Goal: Transaction & Acquisition: Purchase product/service

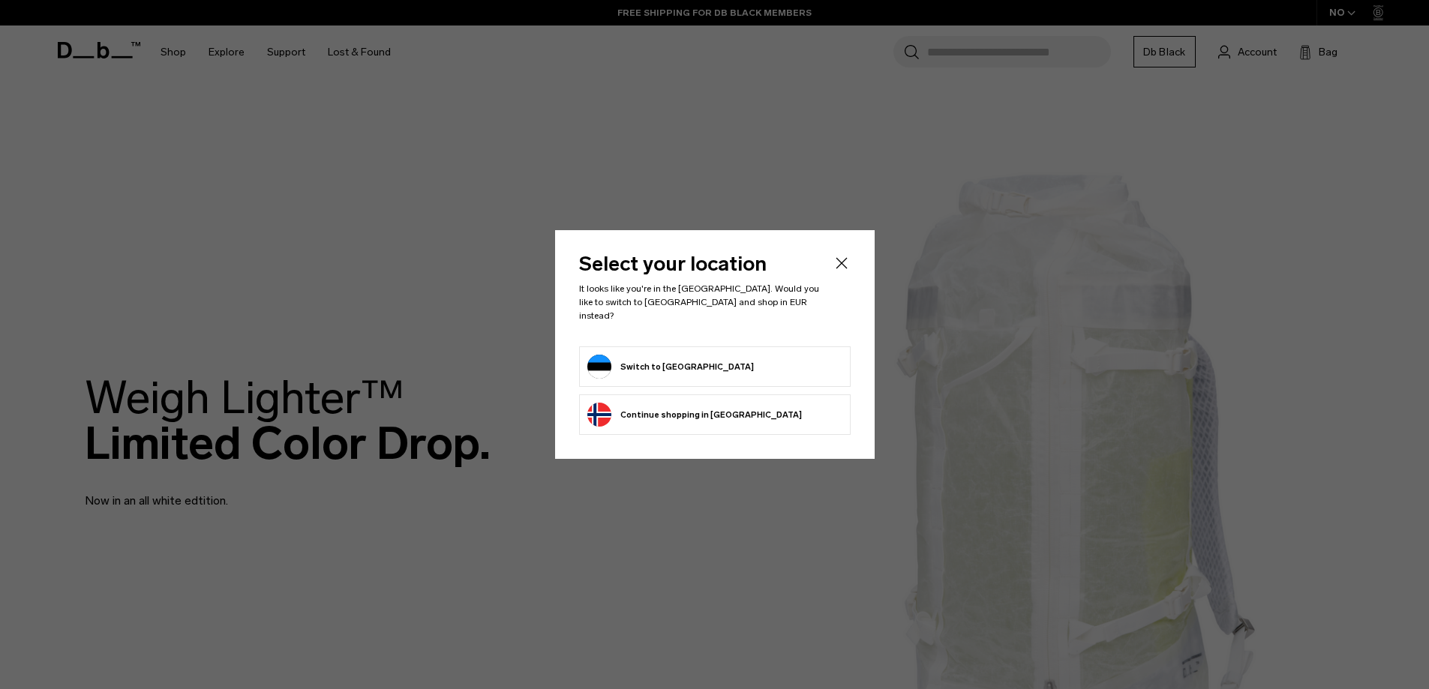
click at [676, 367] on button "Switch to Estonia" at bounding box center [670, 367] width 166 height 24
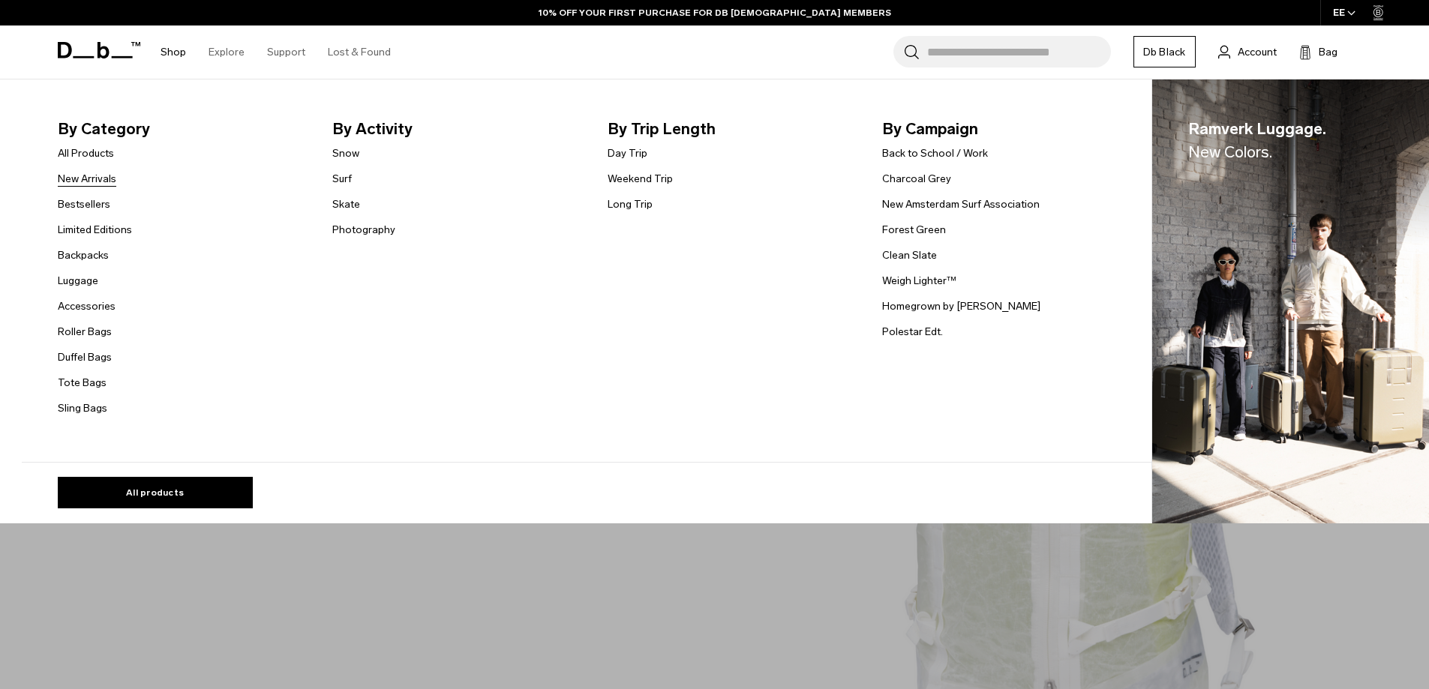
click at [93, 178] on link "New Arrivals" at bounding box center [87, 179] width 58 height 16
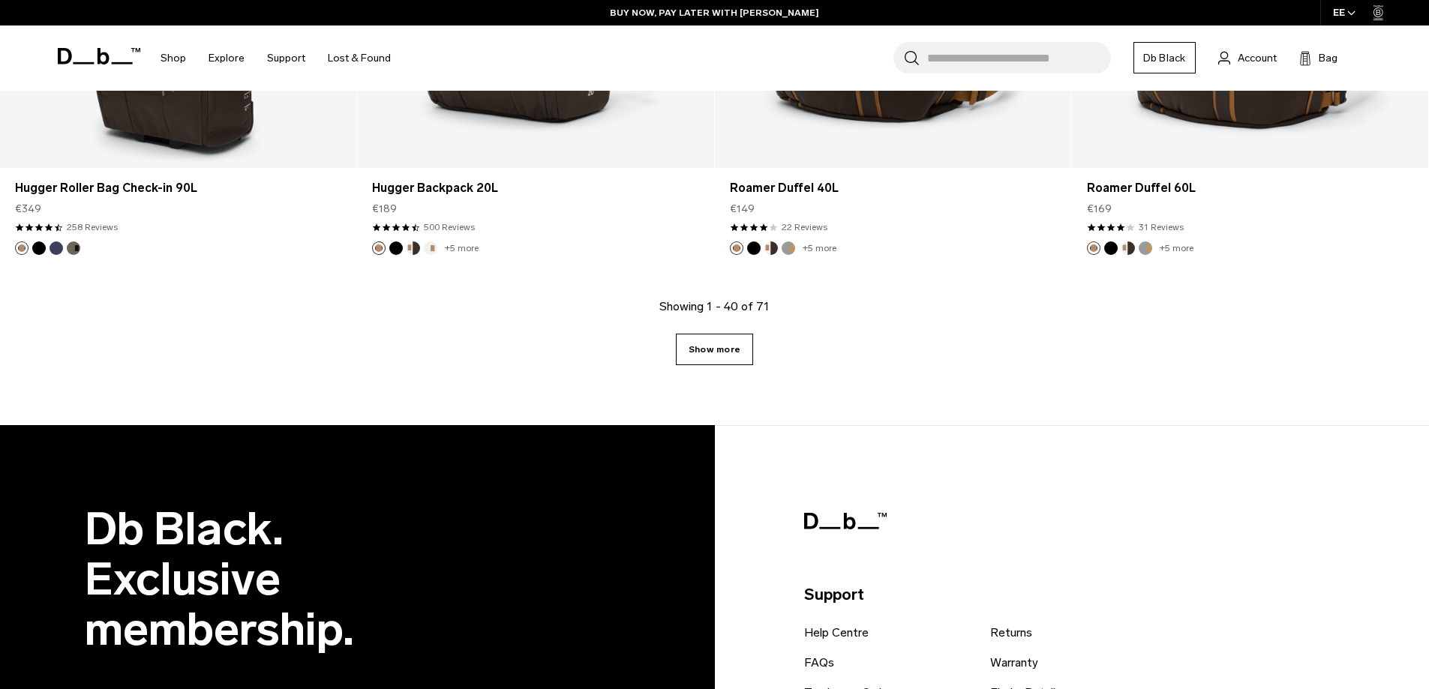
scroll to position [5399, 0]
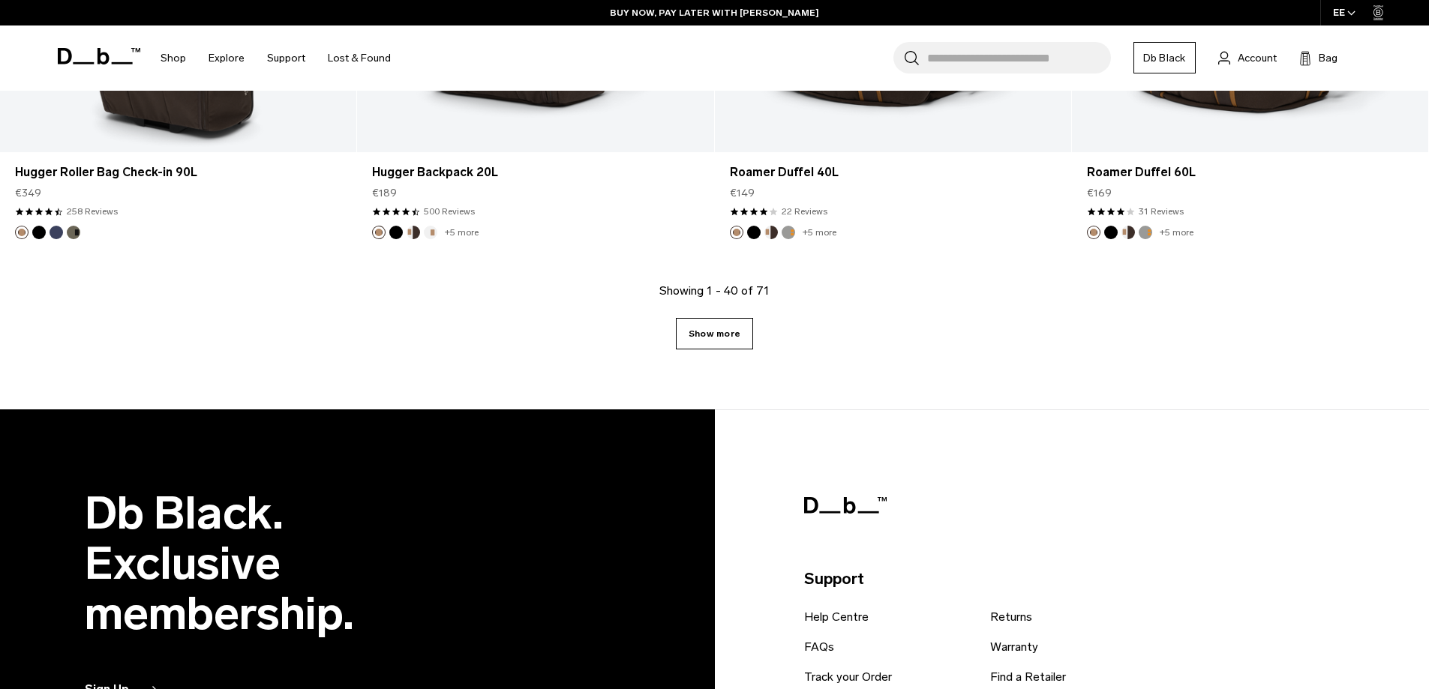
click at [682, 336] on link "Show more" at bounding box center [714, 333] width 77 height 31
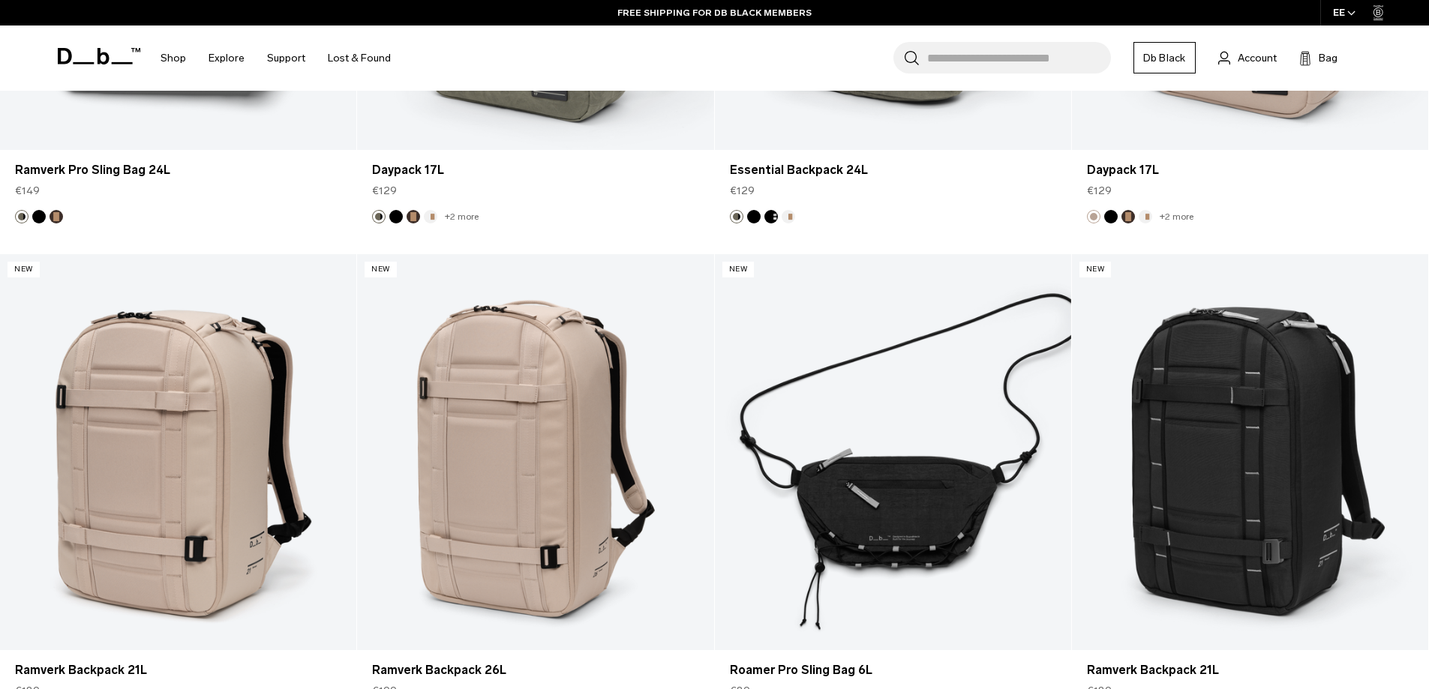
scroll to position [7688, 0]
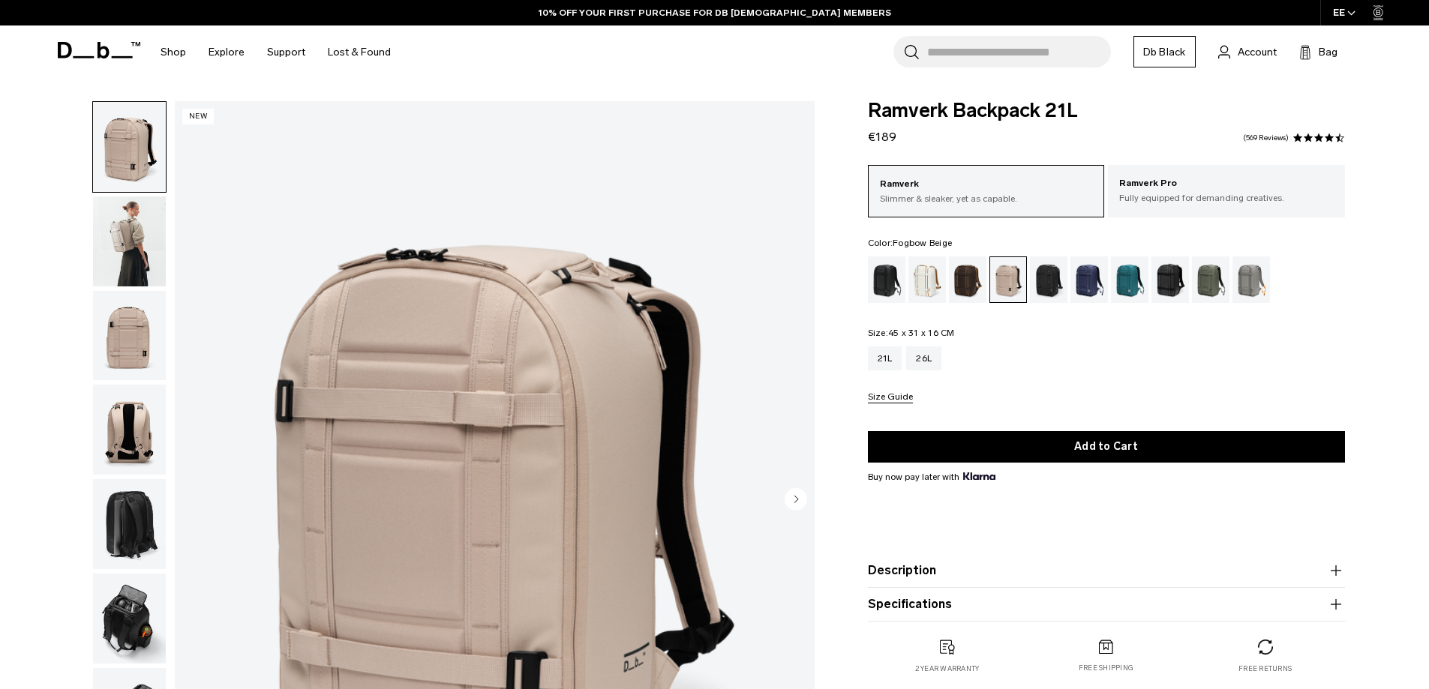
click at [109, 245] on img "button" at bounding box center [129, 241] width 73 height 90
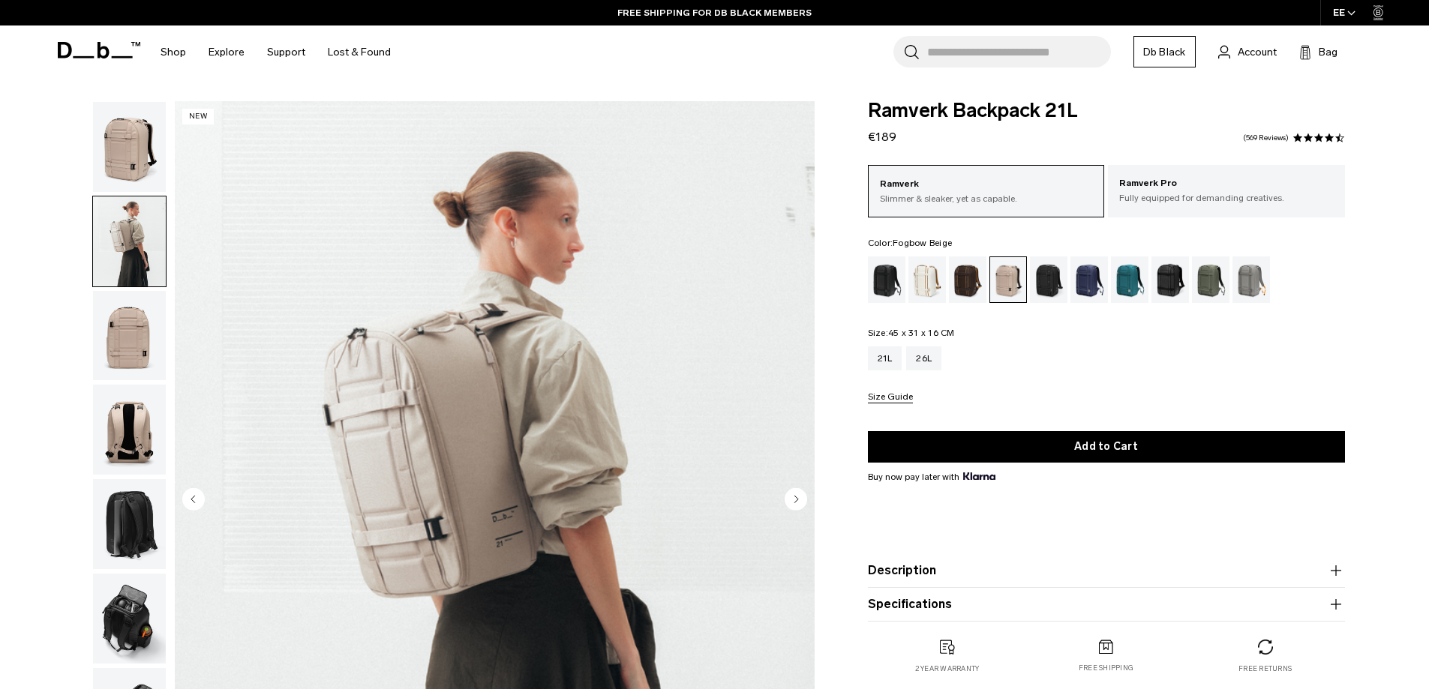
click at [140, 324] on img "button" at bounding box center [129, 336] width 73 height 90
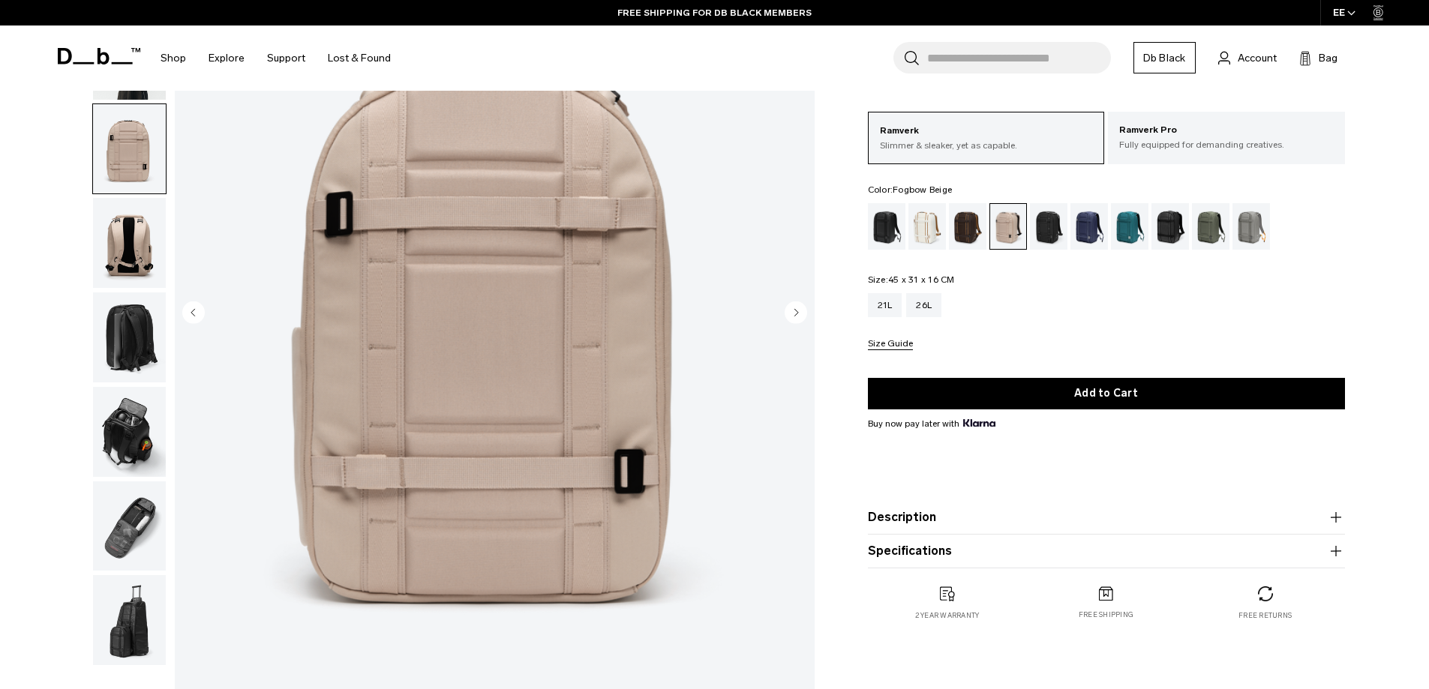
scroll to position [225, 0]
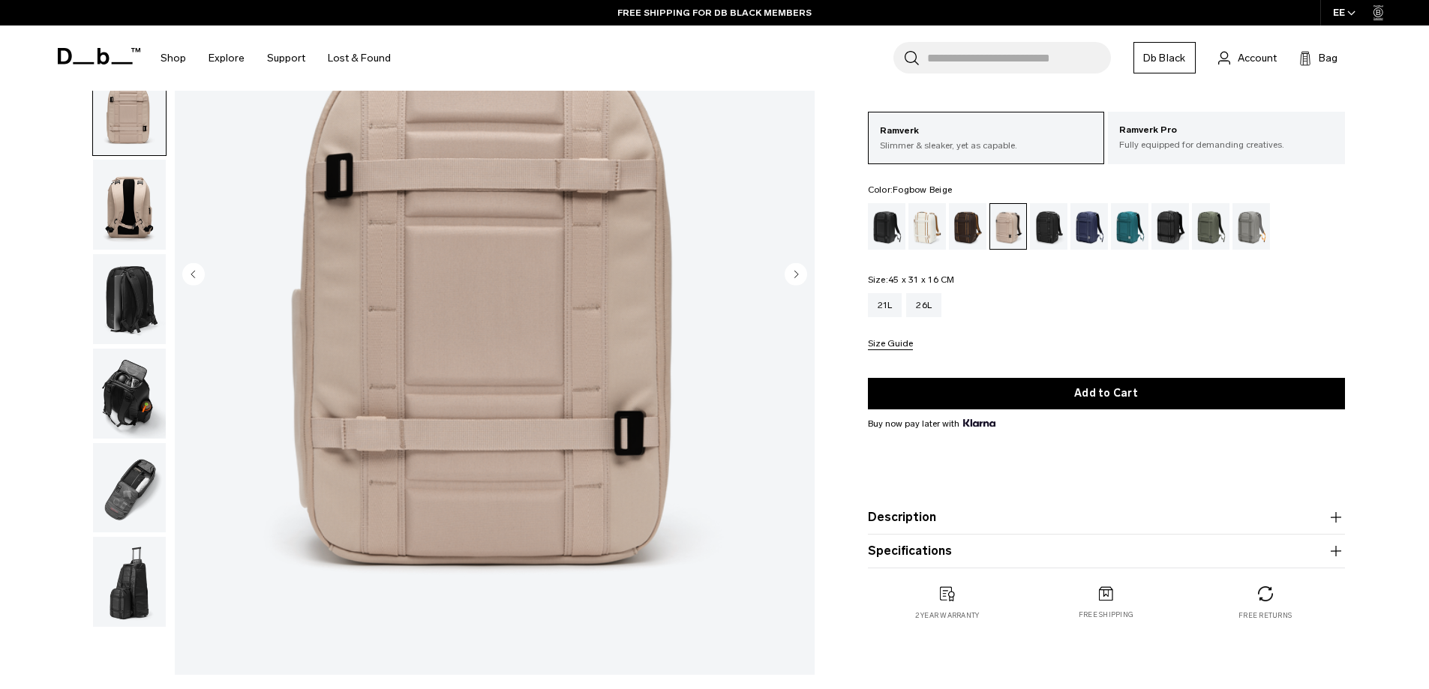
click at [136, 217] on img "button" at bounding box center [129, 205] width 73 height 90
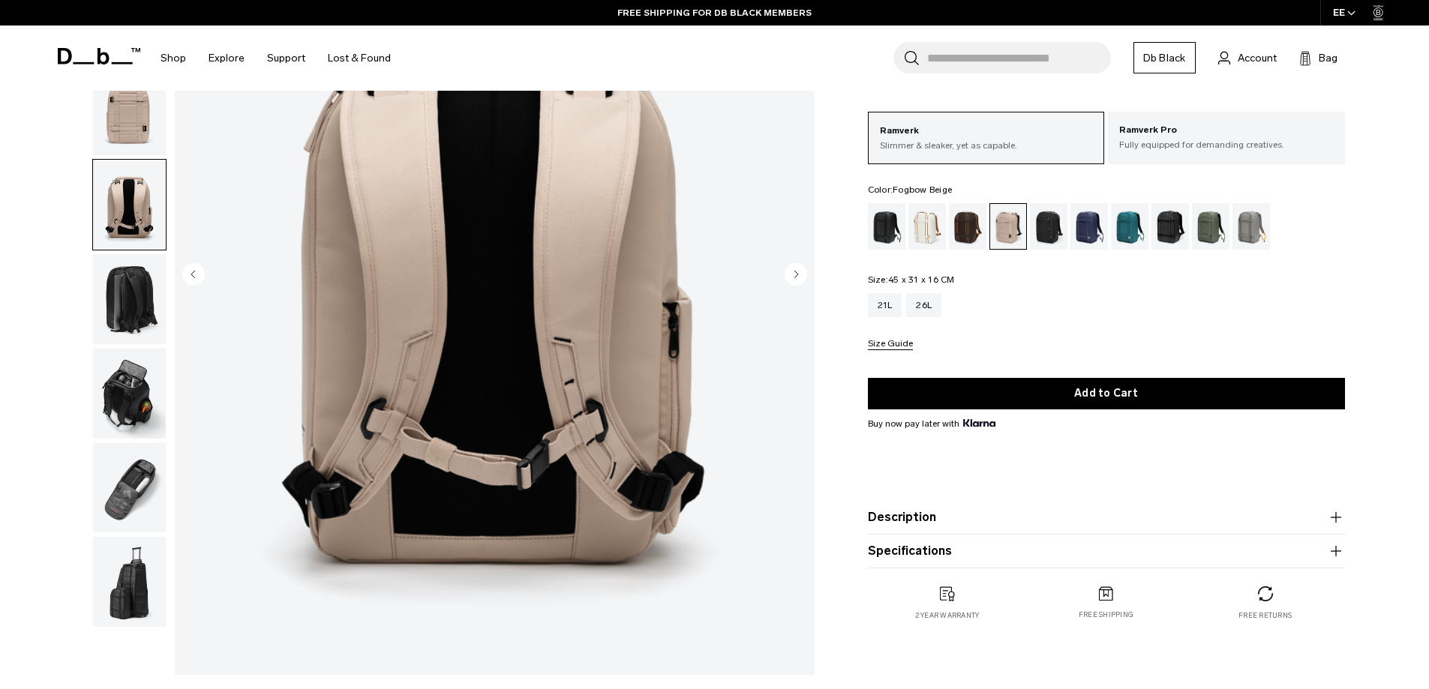
click at [137, 281] on img "button" at bounding box center [129, 299] width 73 height 90
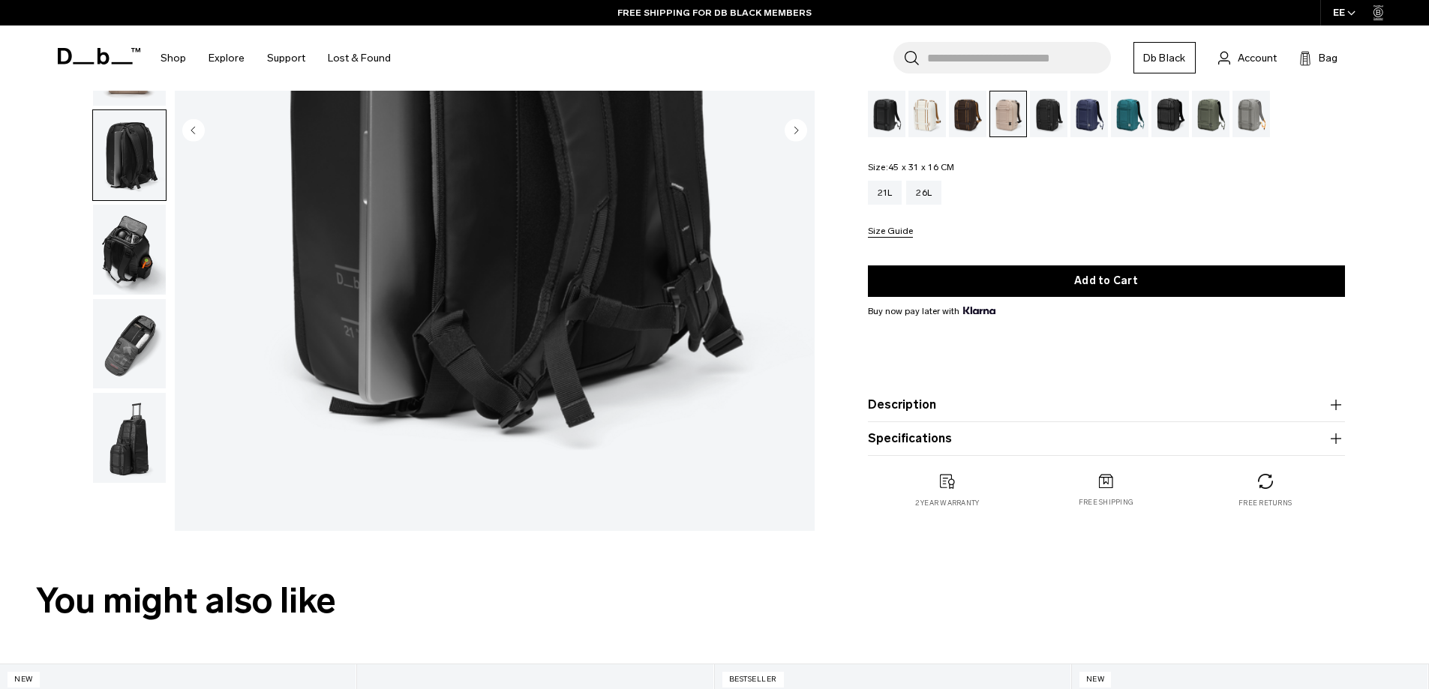
scroll to position [375, 0]
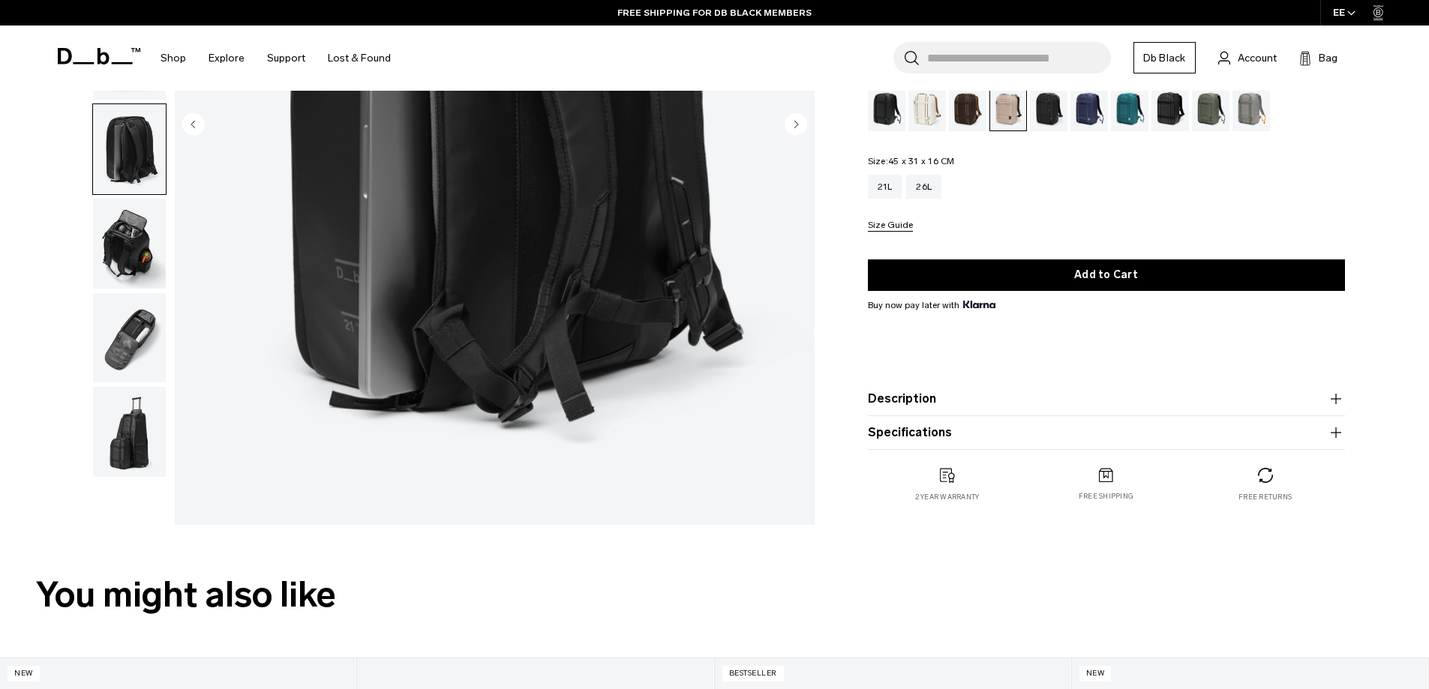
click at [136, 248] on img "button" at bounding box center [129, 244] width 73 height 90
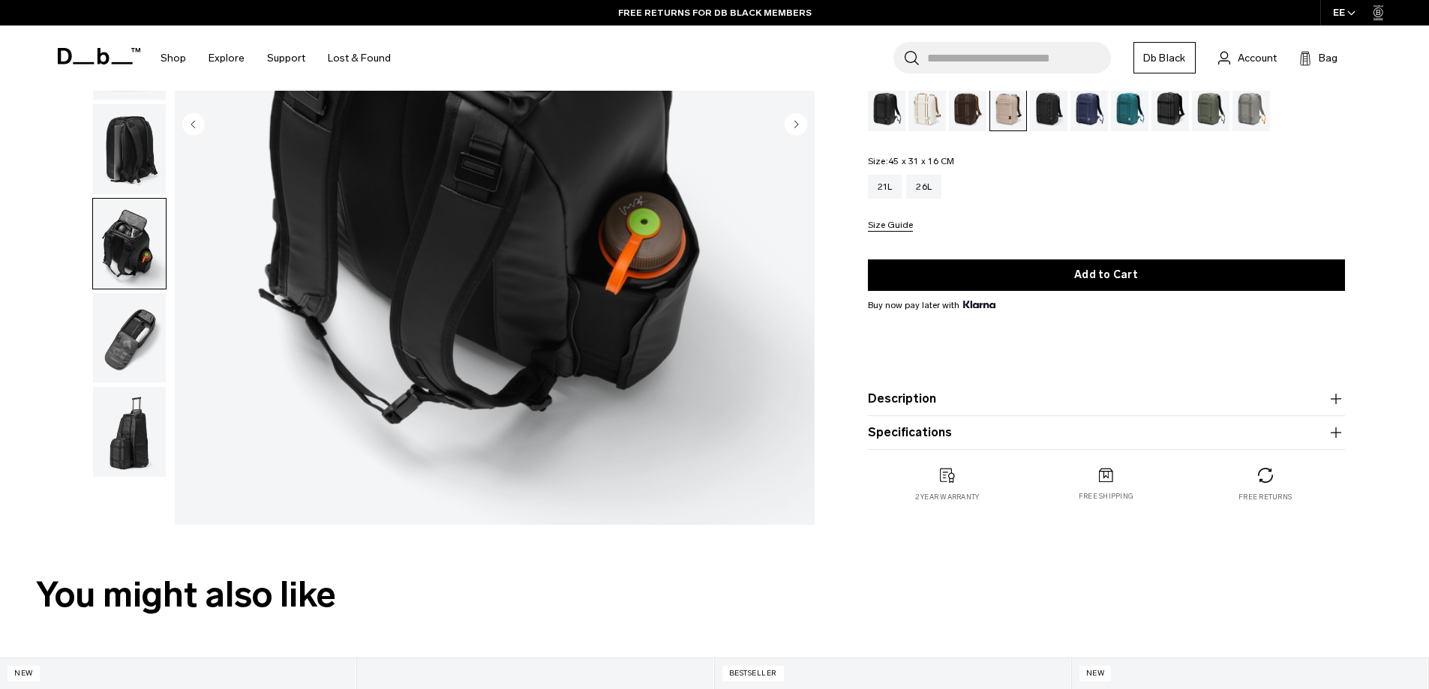
click at [137, 338] on img "button" at bounding box center [129, 338] width 73 height 90
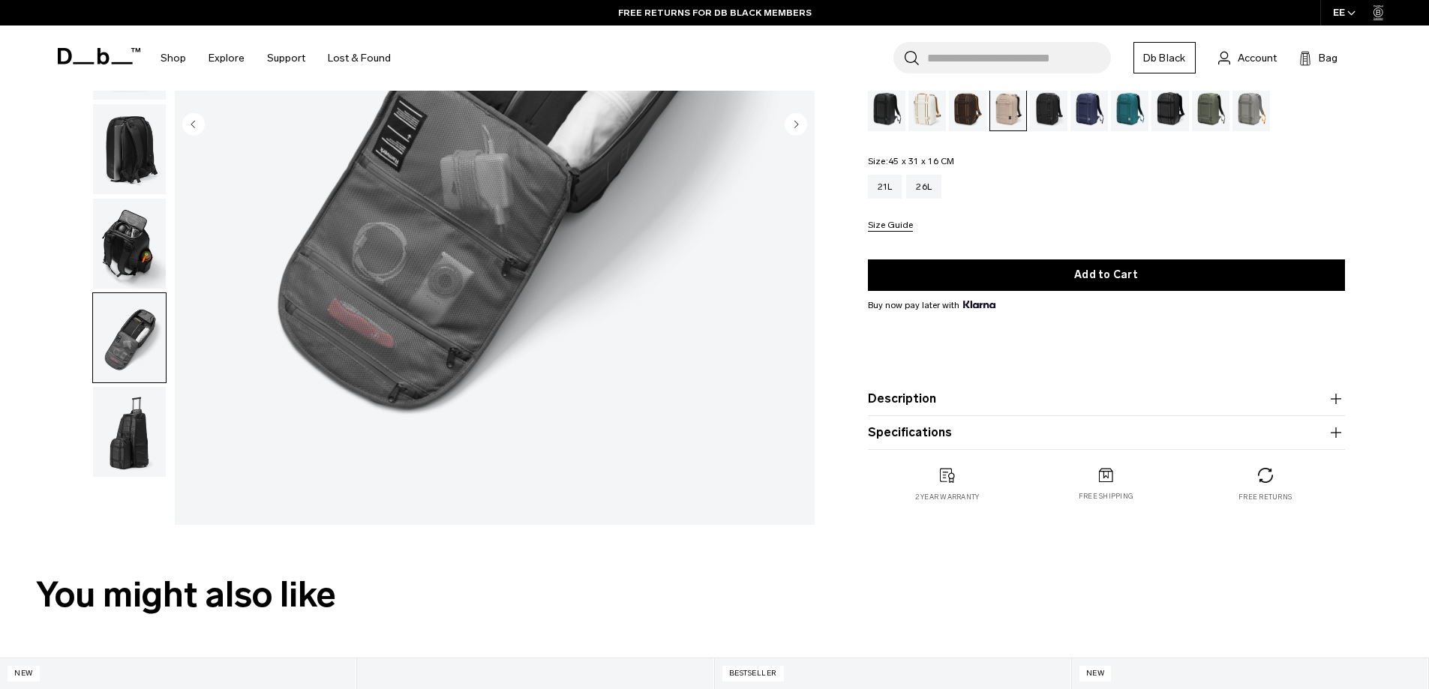
click at [143, 427] on img "button" at bounding box center [129, 432] width 73 height 90
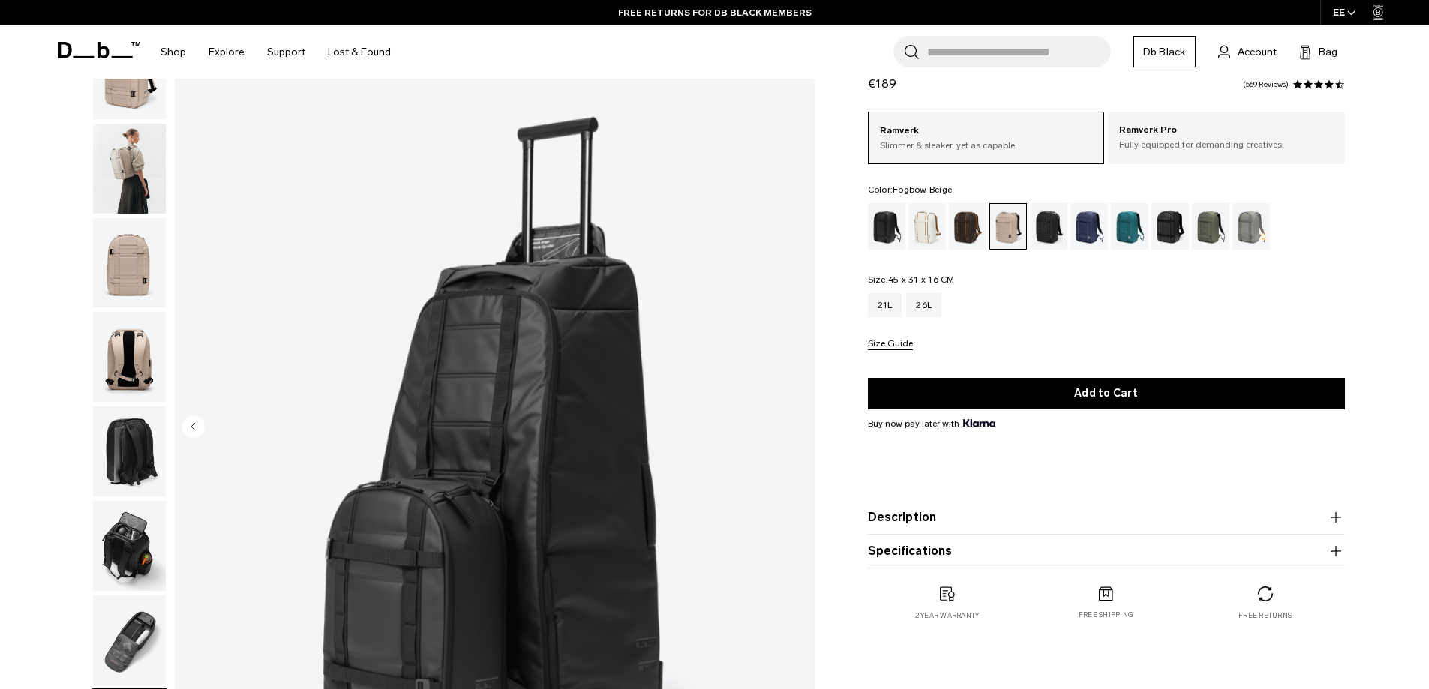
scroll to position [0, 0]
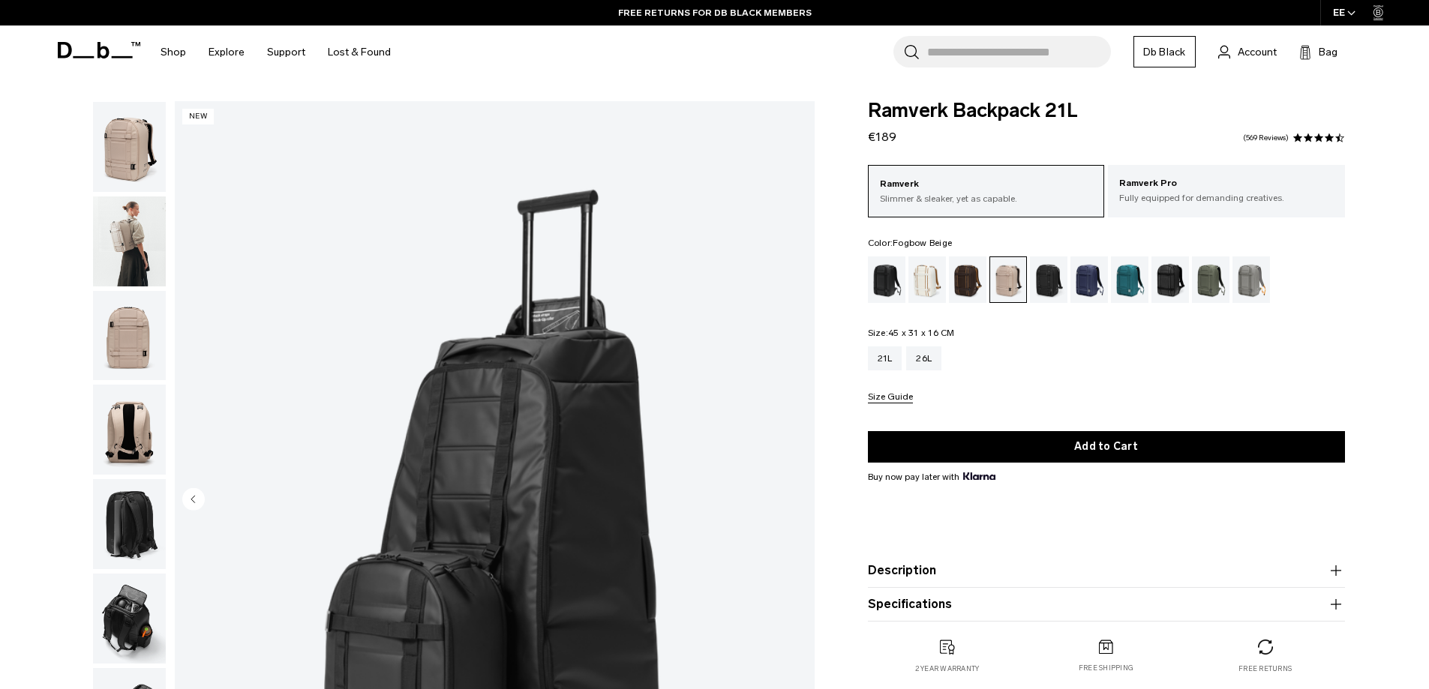
click at [132, 164] on img "button" at bounding box center [129, 147] width 73 height 90
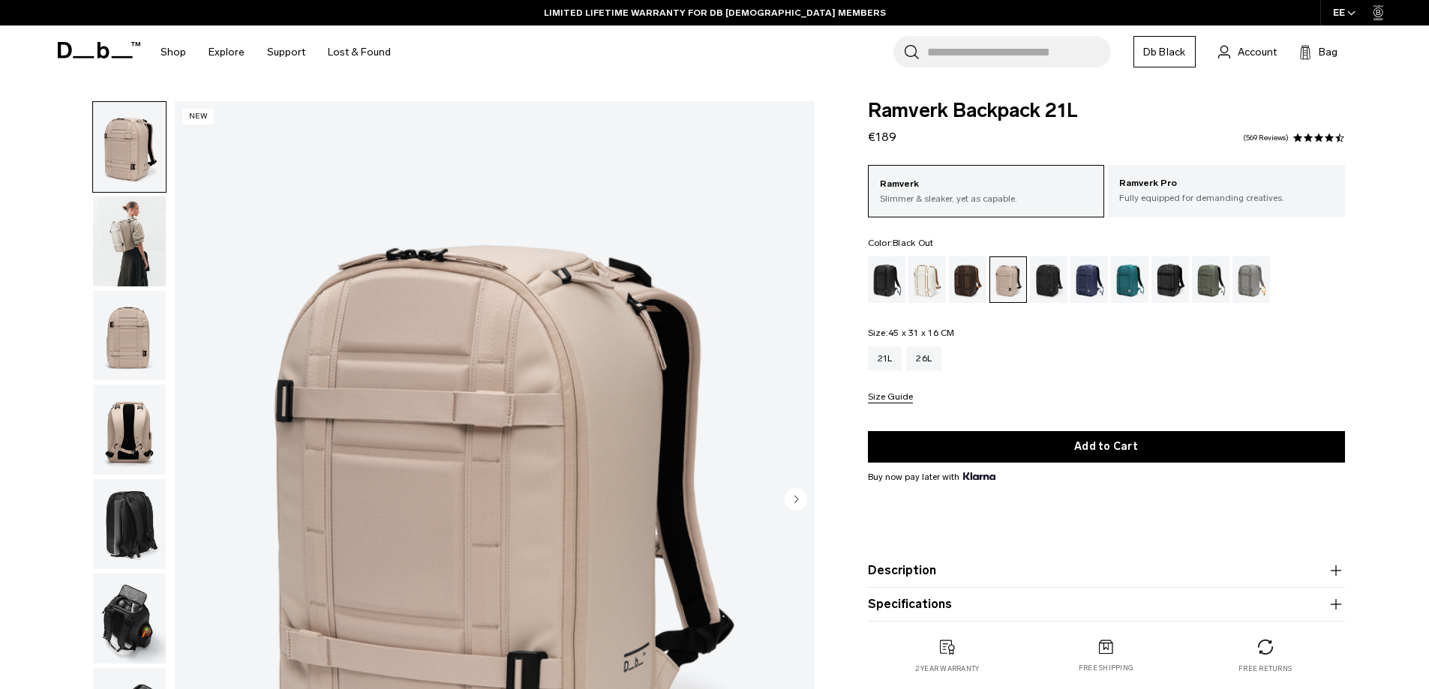
click at [880, 286] on div "Black Out" at bounding box center [887, 279] width 38 height 46
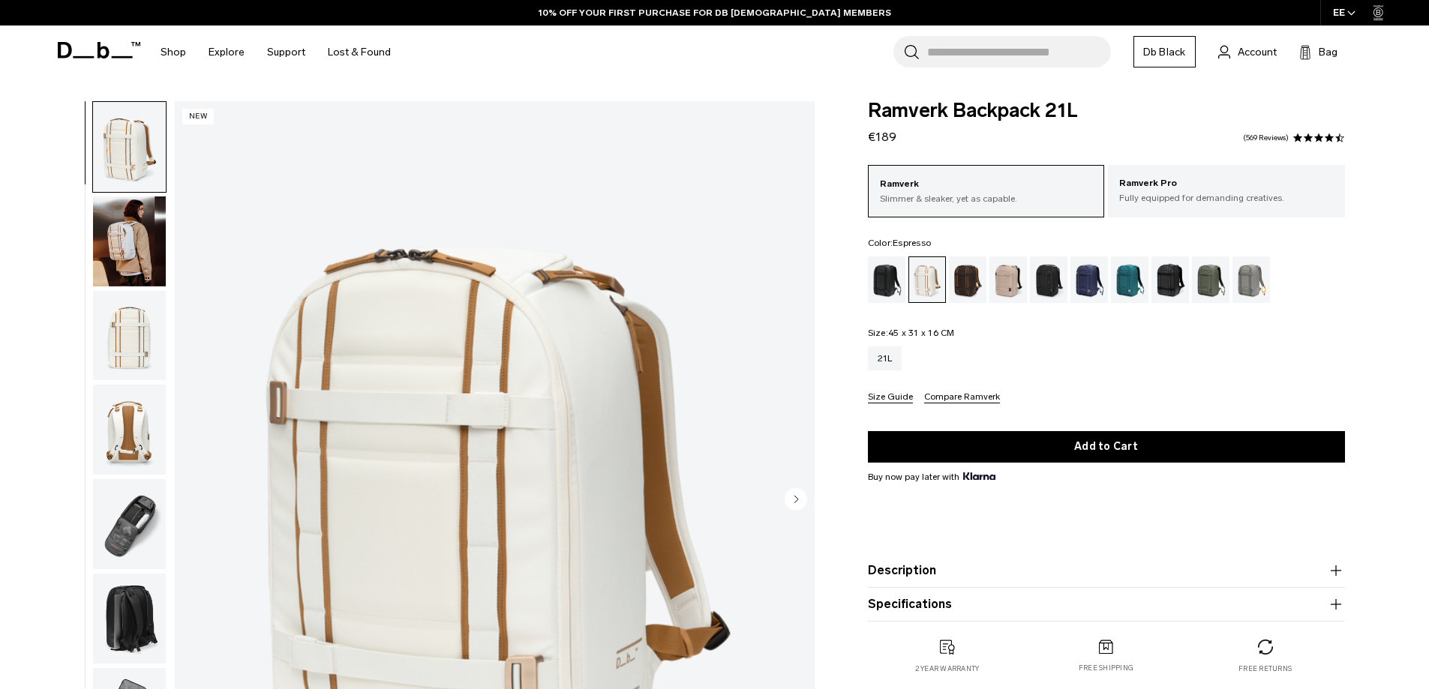
click at [962, 289] on div "Espresso" at bounding box center [968, 279] width 38 height 46
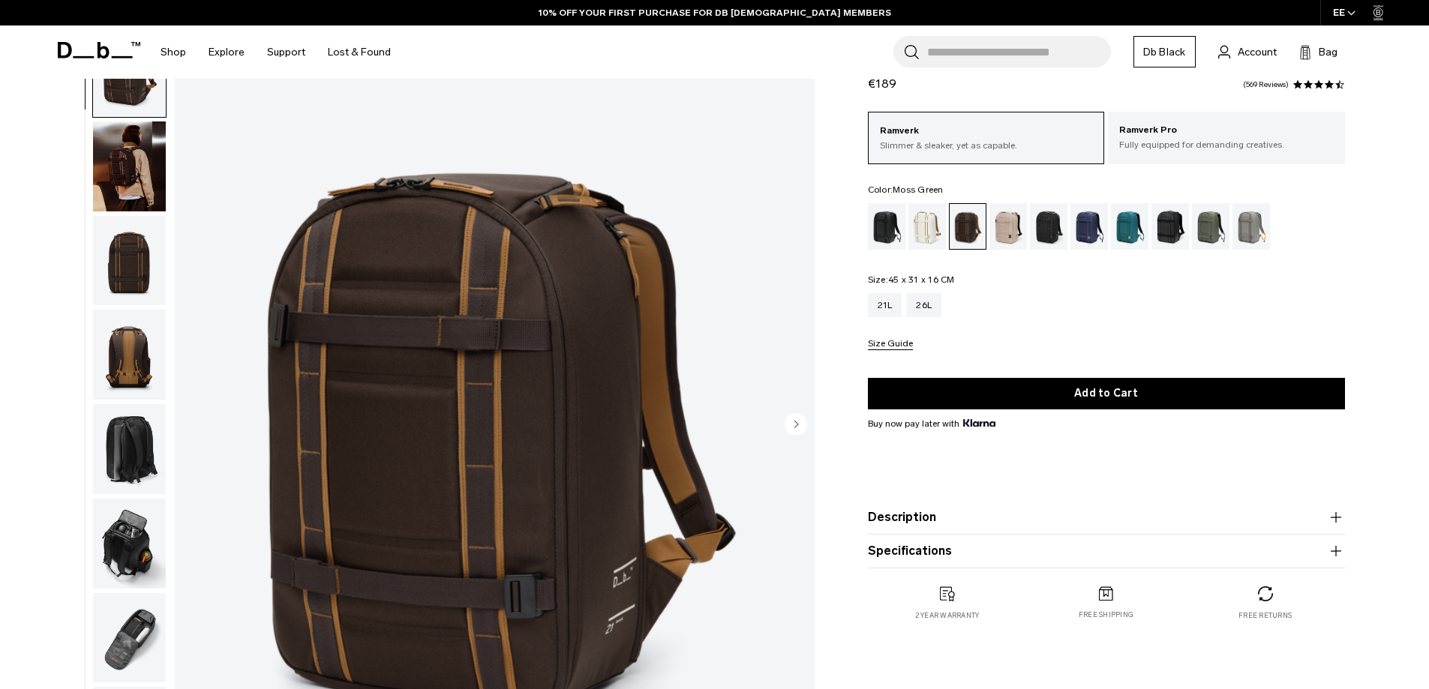
click at [1211, 238] on div "Moss Green" at bounding box center [1211, 226] width 38 height 46
